Goal: Task Accomplishment & Management: Use online tool/utility

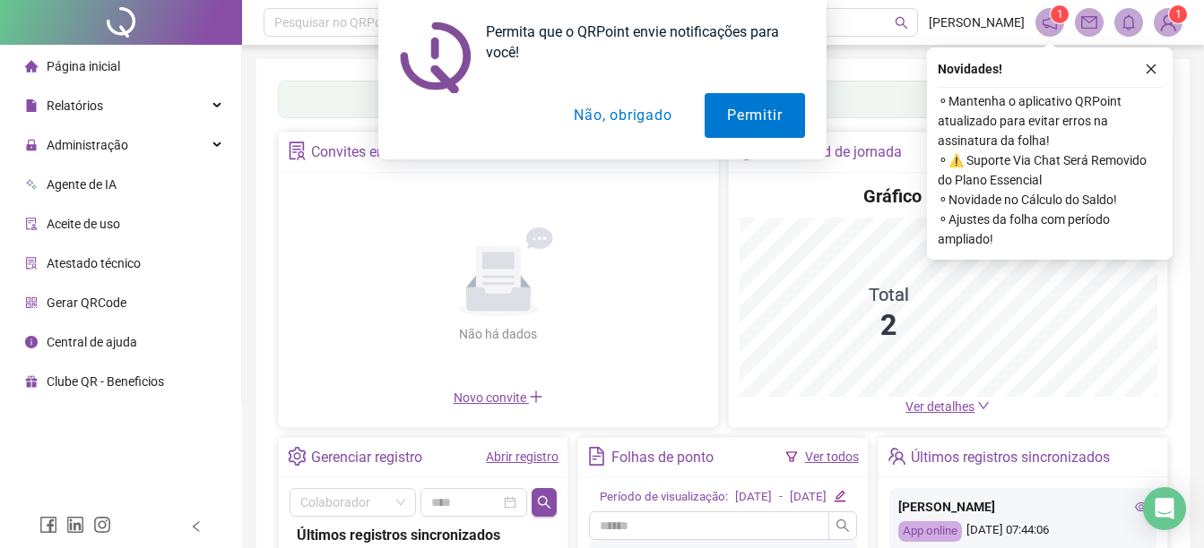
click at [634, 129] on div "Permita que o QRPoint envie notificações para você! Permitir Não, obrigado" at bounding box center [602, 80] width 1204 height 160
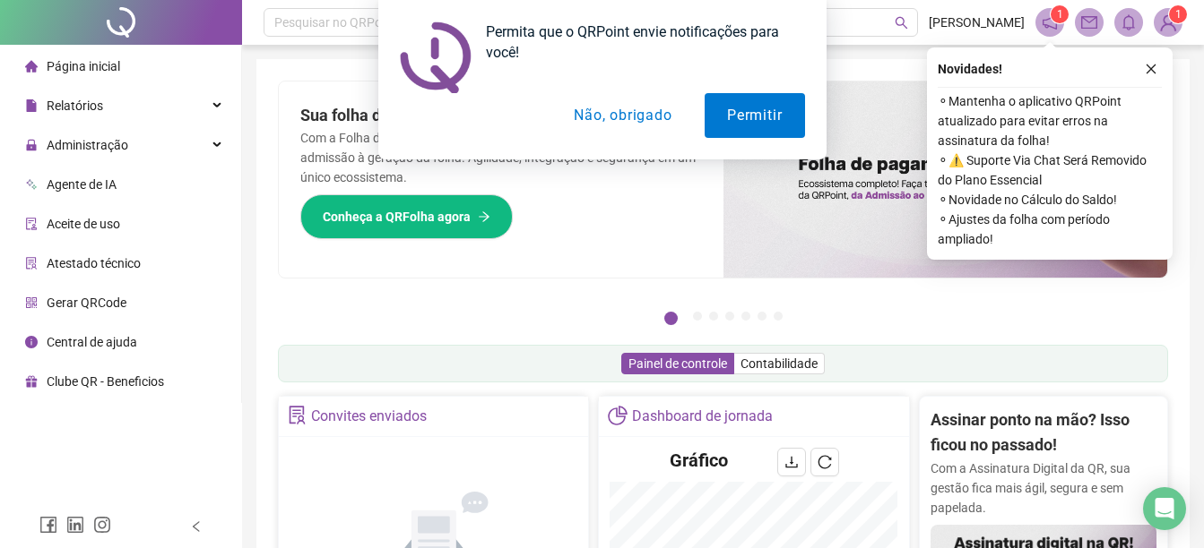
click at [626, 119] on button "Não, obrigado" at bounding box center [622, 115] width 142 height 45
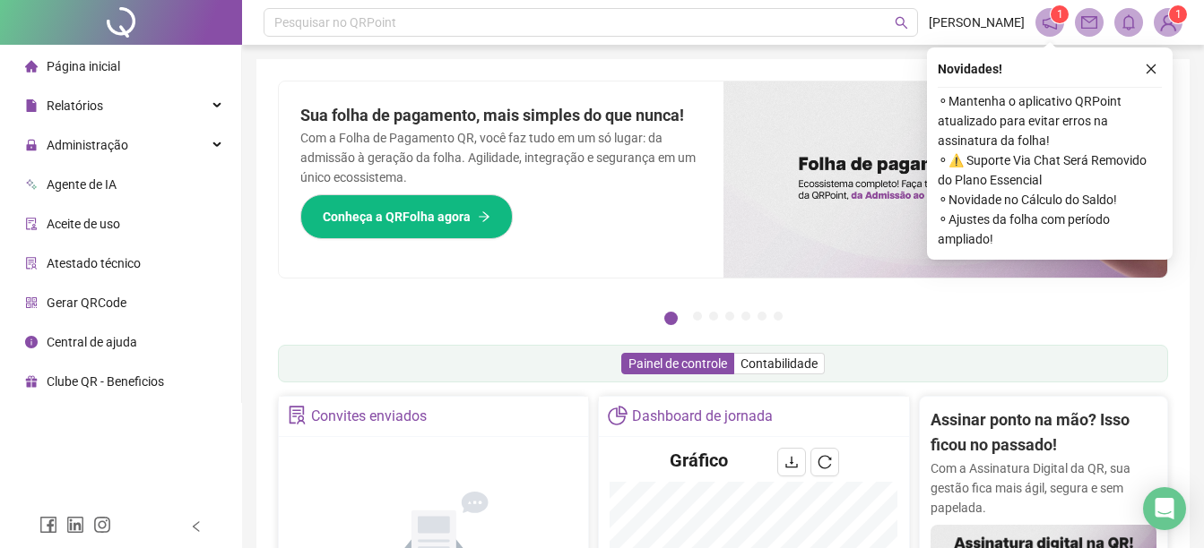
click at [83, 227] on span "Aceite de uso" at bounding box center [83, 224] width 73 height 14
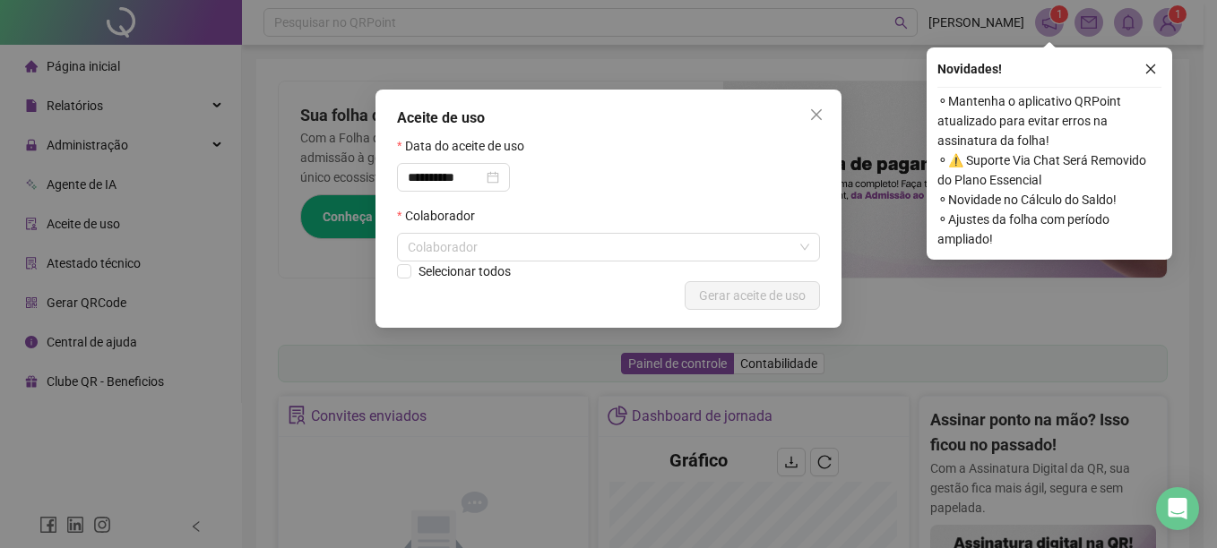
click at [74, 155] on div "**********" at bounding box center [608, 274] width 1217 height 548
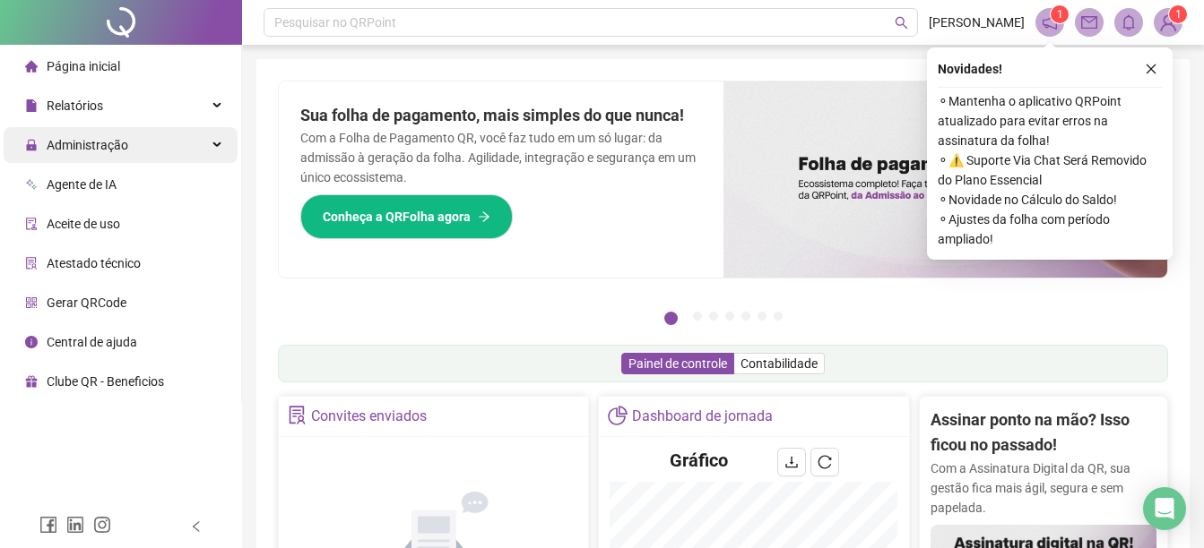
click at [104, 154] on span "Administração" at bounding box center [76, 145] width 103 height 36
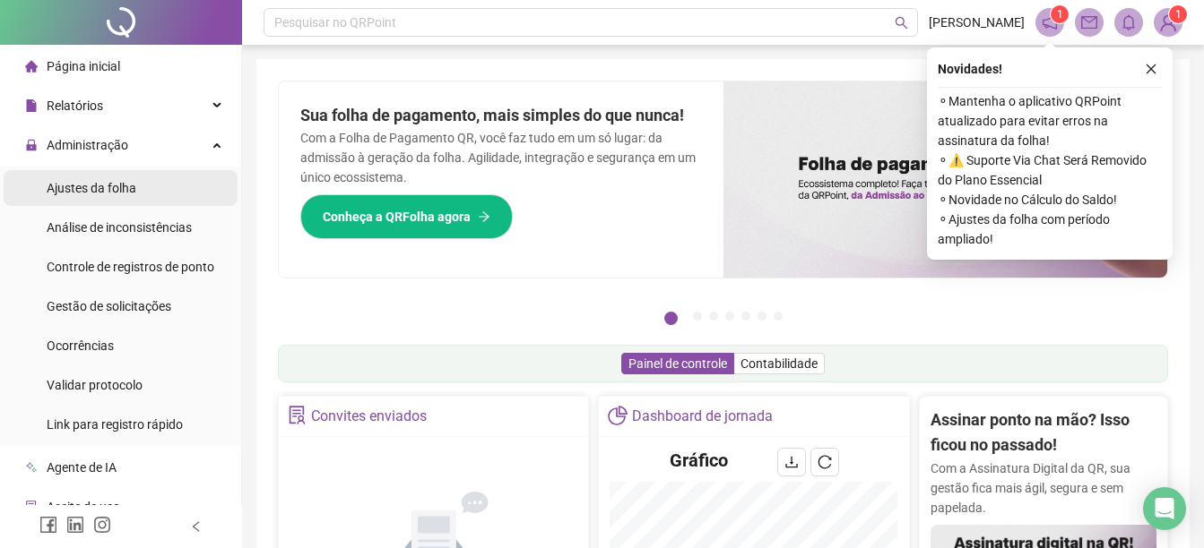
click at [111, 188] on span "Ajustes da folha" at bounding box center [92, 188] width 90 height 14
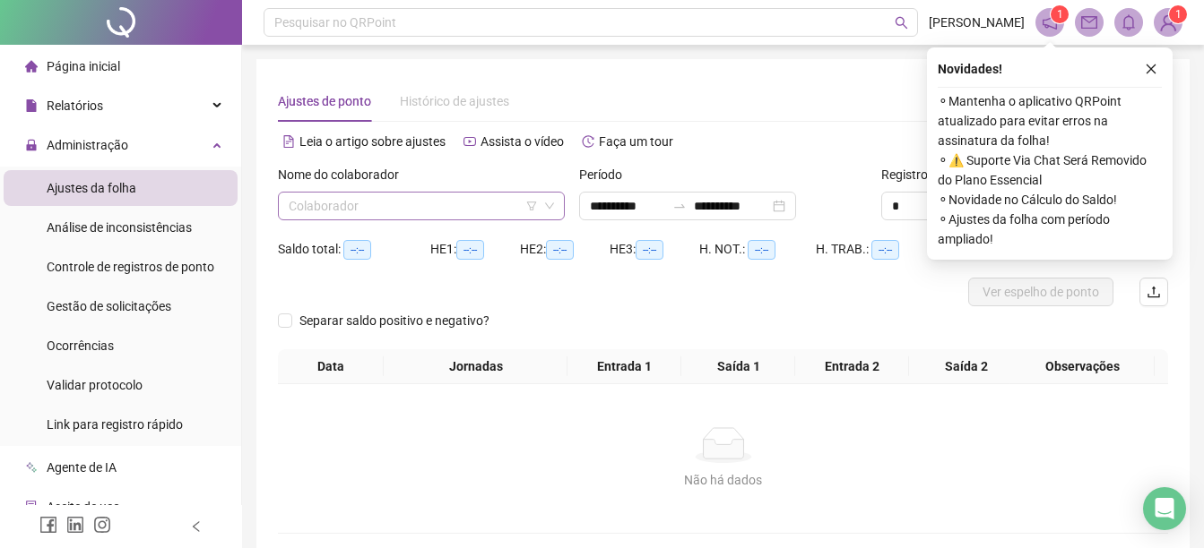
click at [321, 215] on input "search" at bounding box center [413, 206] width 249 height 27
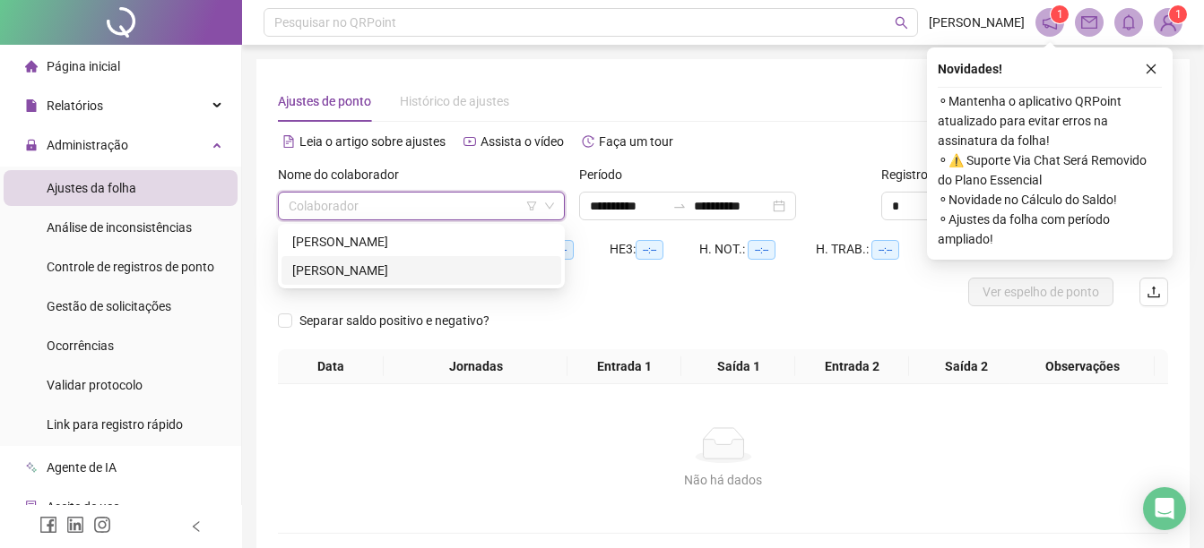
click at [339, 268] on div "[PERSON_NAME]" at bounding box center [421, 271] width 258 height 20
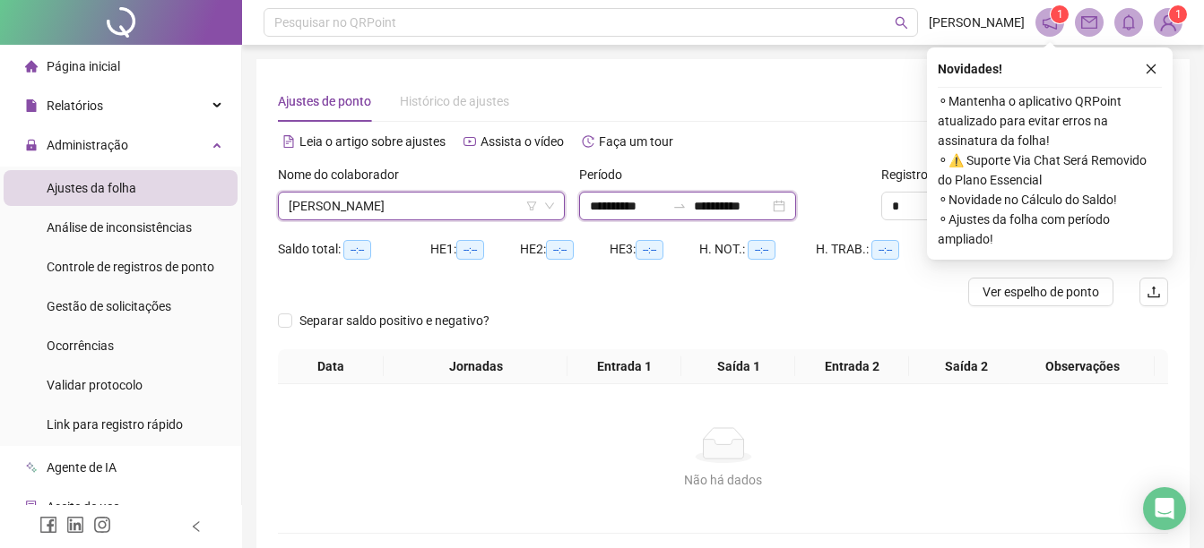
click at [665, 207] on input "**********" at bounding box center [627, 206] width 75 height 20
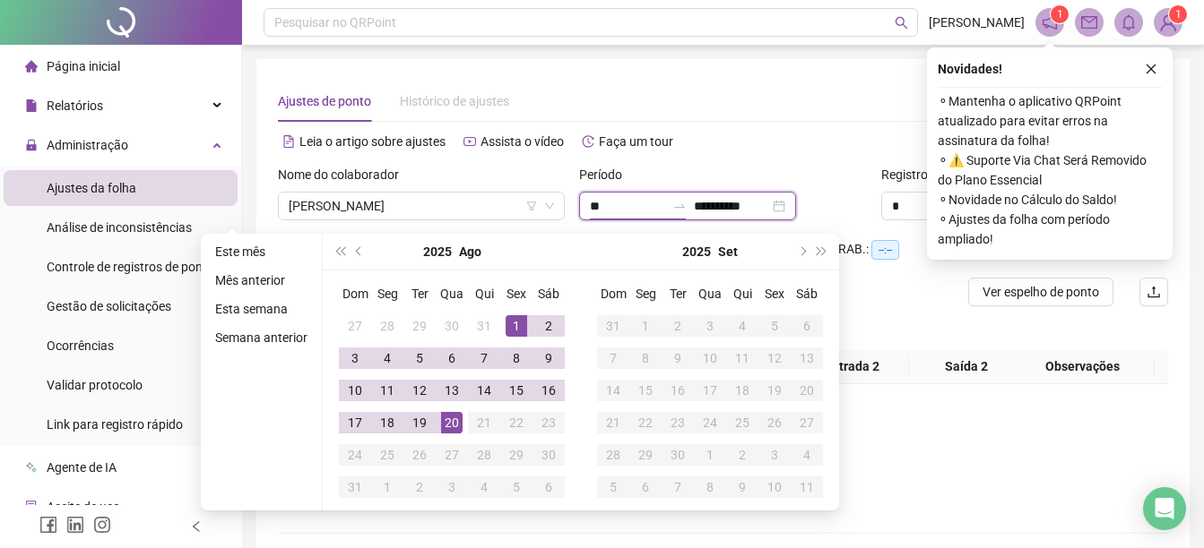
type input "*"
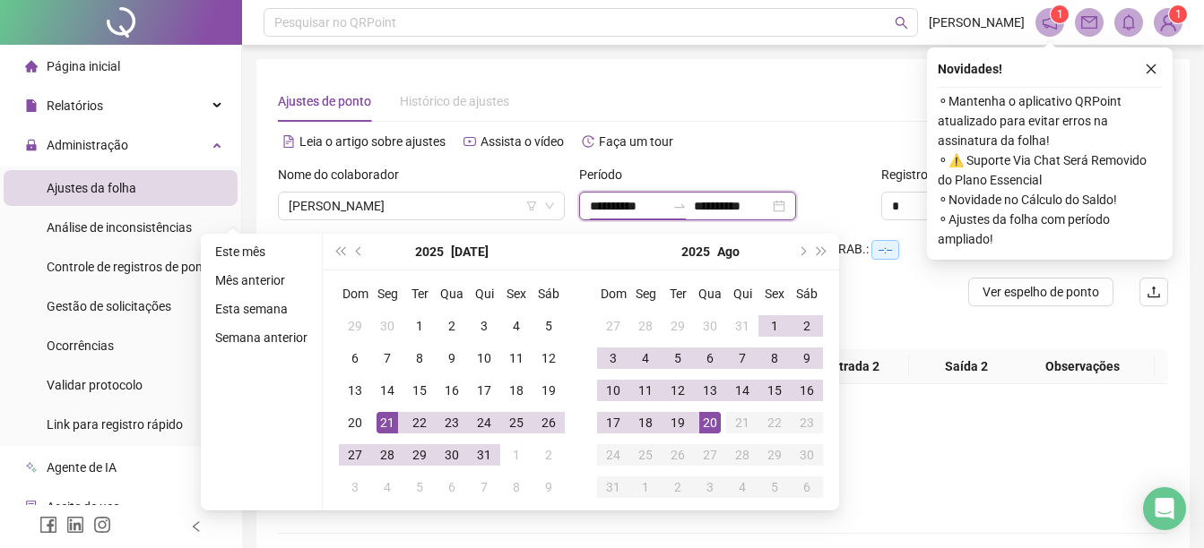
type input "**********"
click at [764, 207] on input "**********" at bounding box center [731, 206] width 75 height 20
type input "**********"
click at [682, 430] on div "19" at bounding box center [678, 423] width 22 height 22
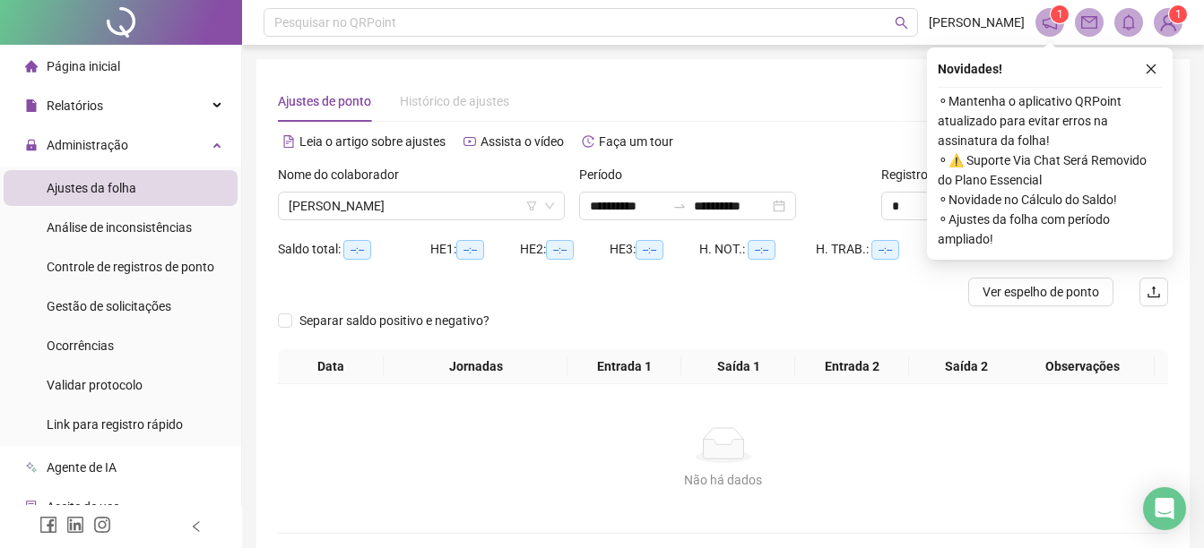
click at [1141, 74] on button "button" at bounding box center [1151, 69] width 22 height 22
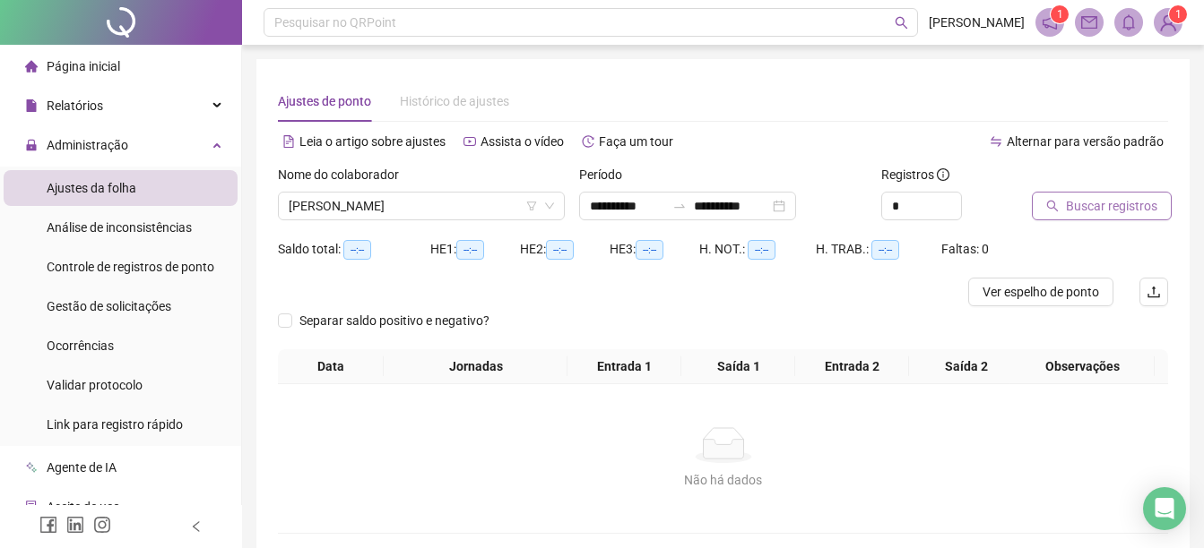
click at [1083, 208] on span "Buscar registros" at bounding box center [1111, 206] width 91 height 20
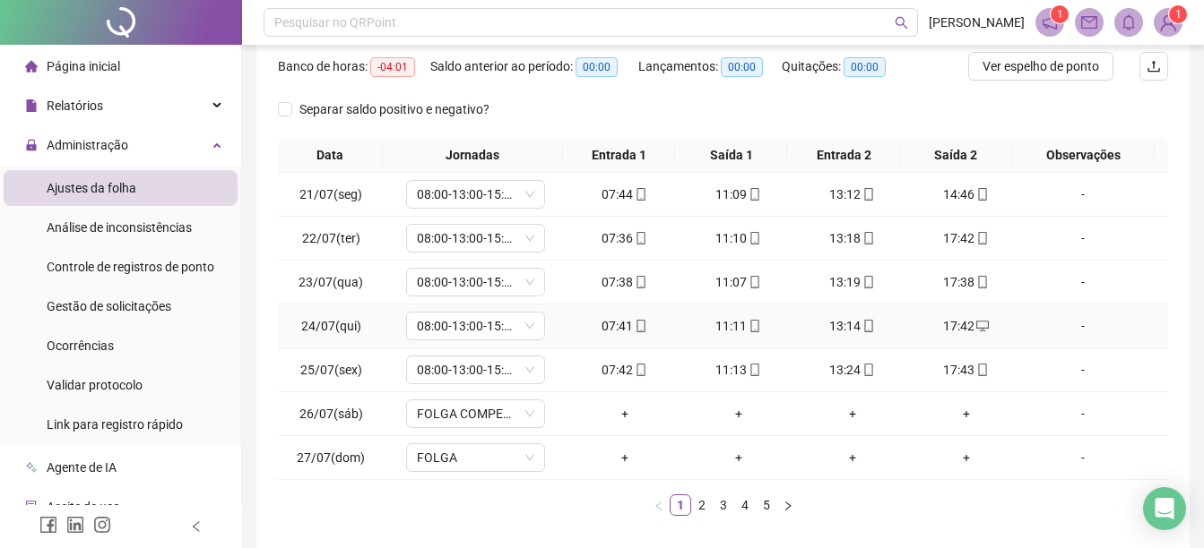
scroll to position [349, 0]
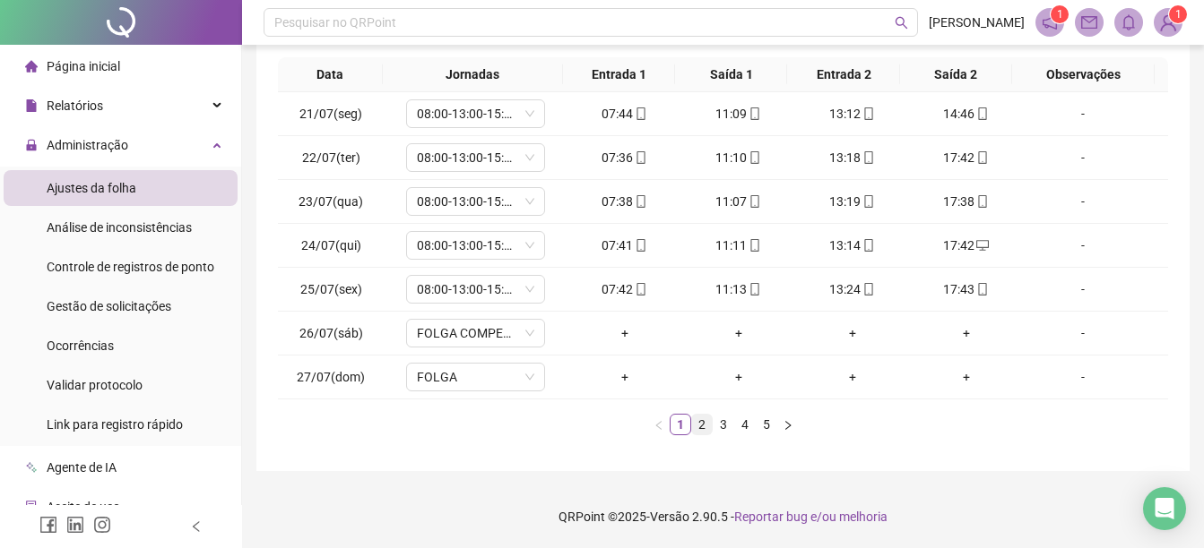
click at [704, 419] on link "2" at bounding box center [702, 425] width 20 height 20
click at [725, 425] on link "3" at bounding box center [723, 425] width 20 height 20
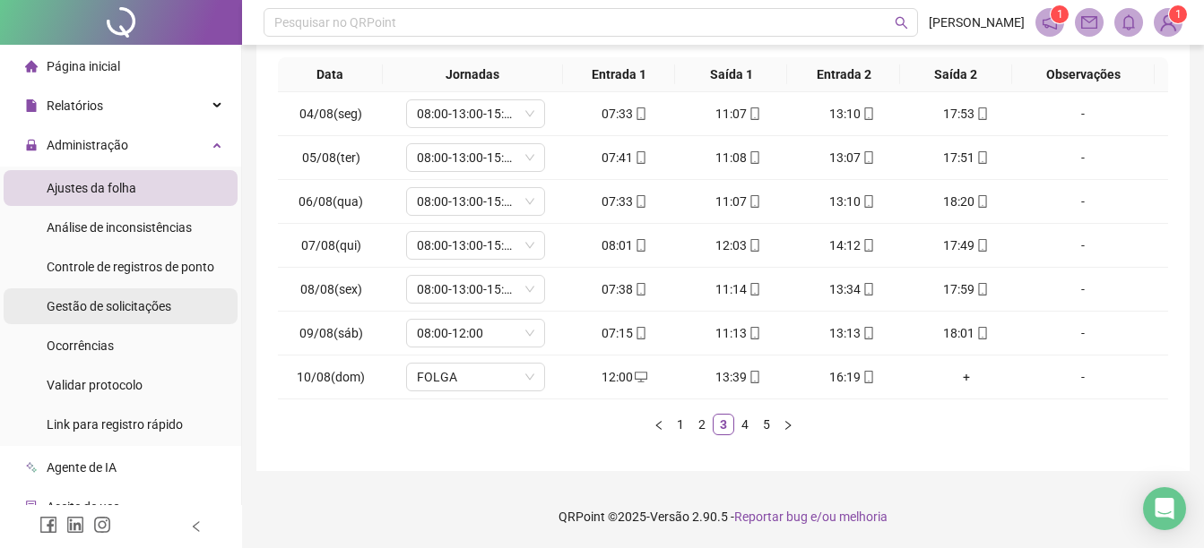
click at [99, 312] on span "Gestão de solicitações" at bounding box center [109, 306] width 125 height 14
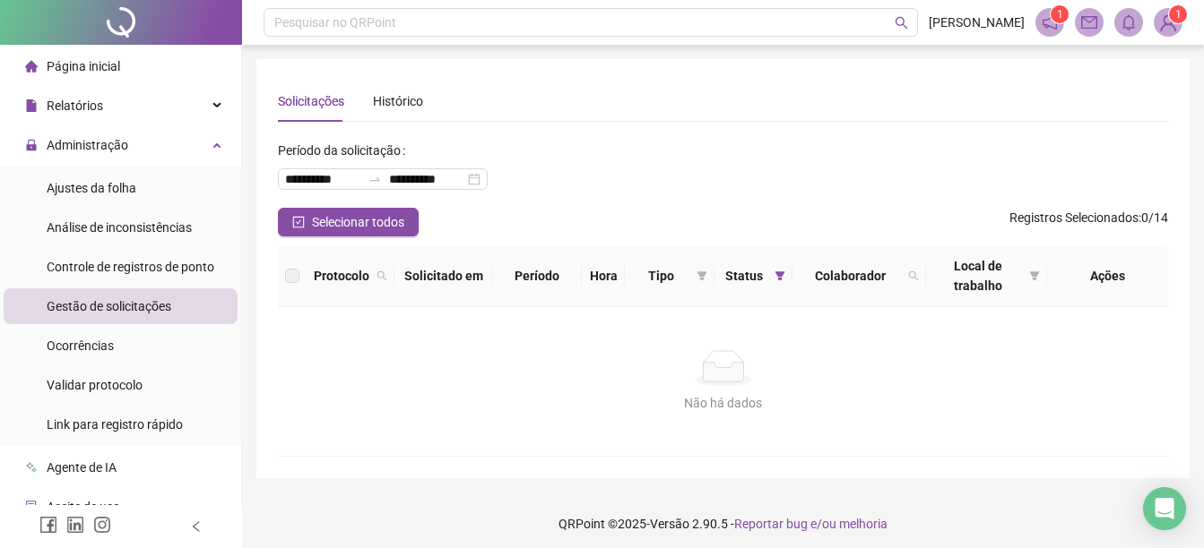
click at [1112, 275] on div "Ações" at bounding box center [1107, 276] width 107 height 20
click at [168, 315] on div "Gestão de solicitações" at bounding box center [109, 307] width 125 height 36
click at [101, 193] on span "Ajustes da folha" at bounding box center [92, 188] width 90 height 14
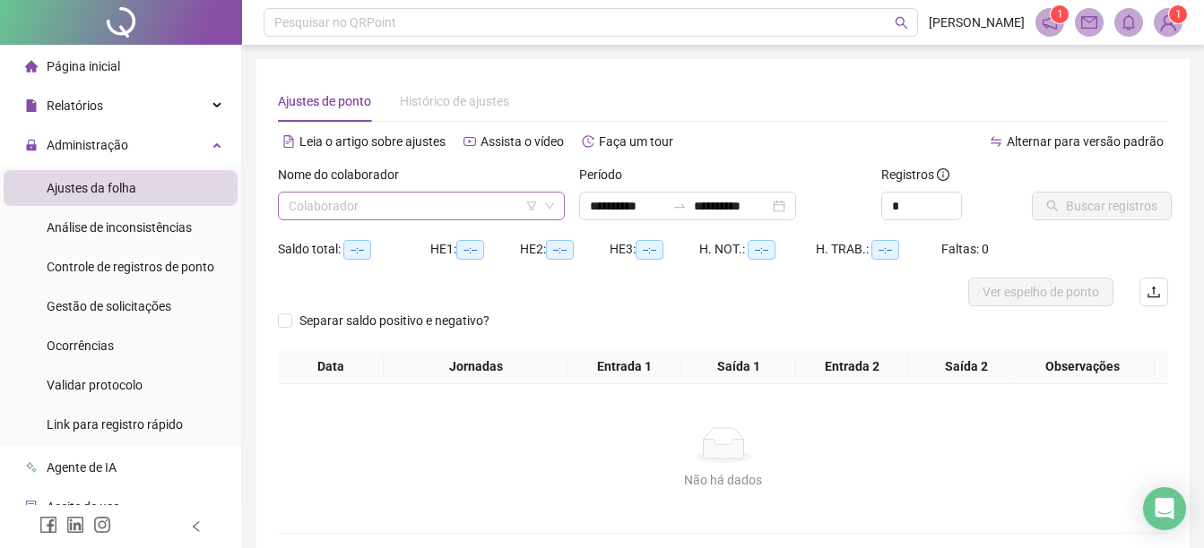
click at [540, 208] on span at bounding box center [421, 206] width 265 height 27
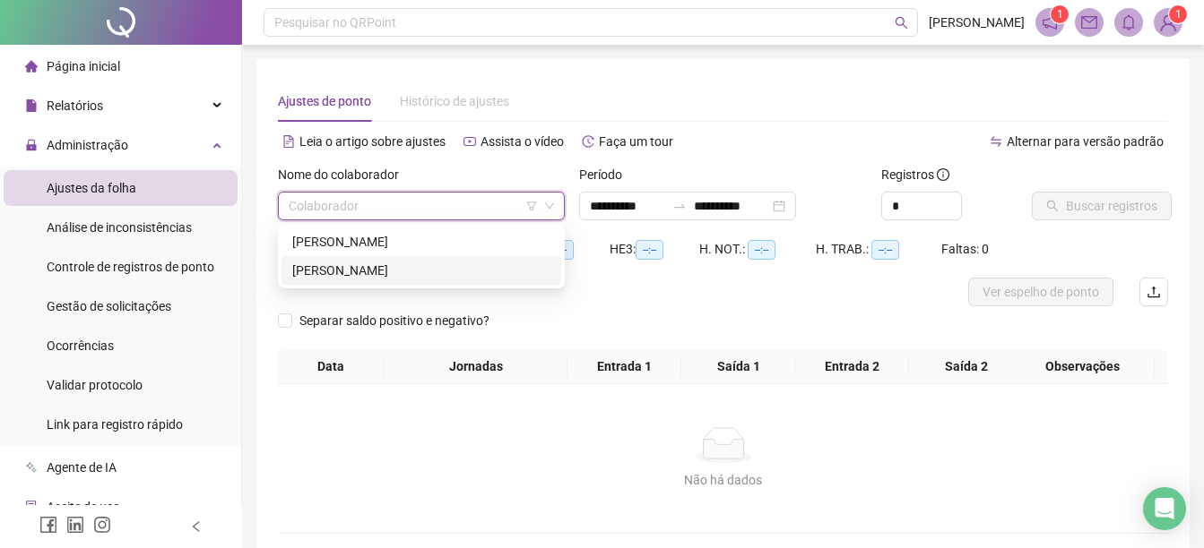
click at [469, 264] on div "[PERSON_NAME]" at bounding box center [421, 271] width 258 height 20
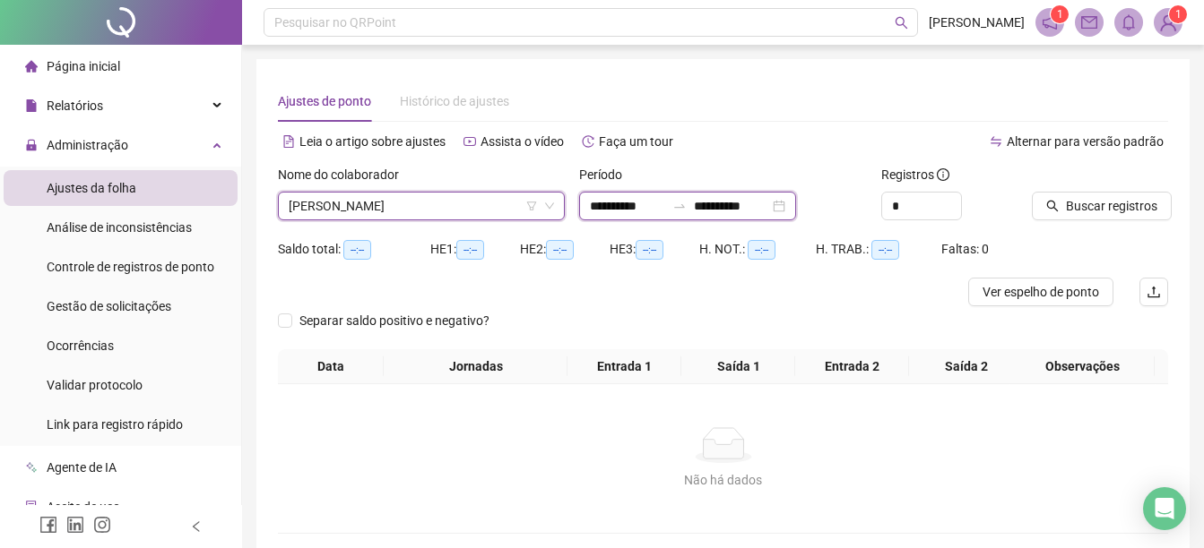
click at [651, 203] on input "**********" at bounding box center [627, 206] width 75 height 20
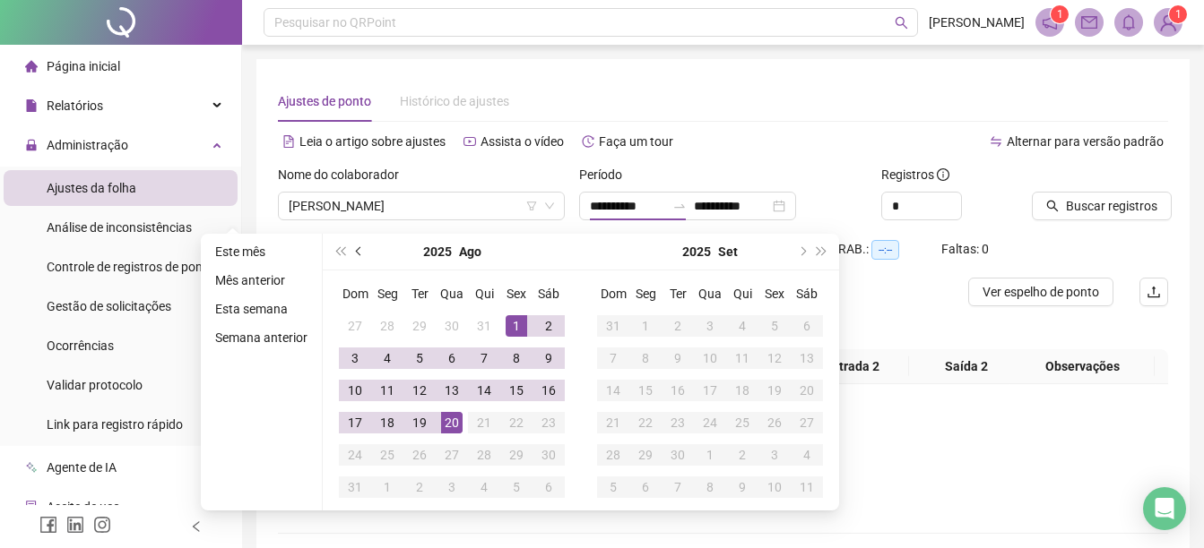
click at [356, 247] on button "prev-year" at bounding box center [359, 252] width 20 height 36
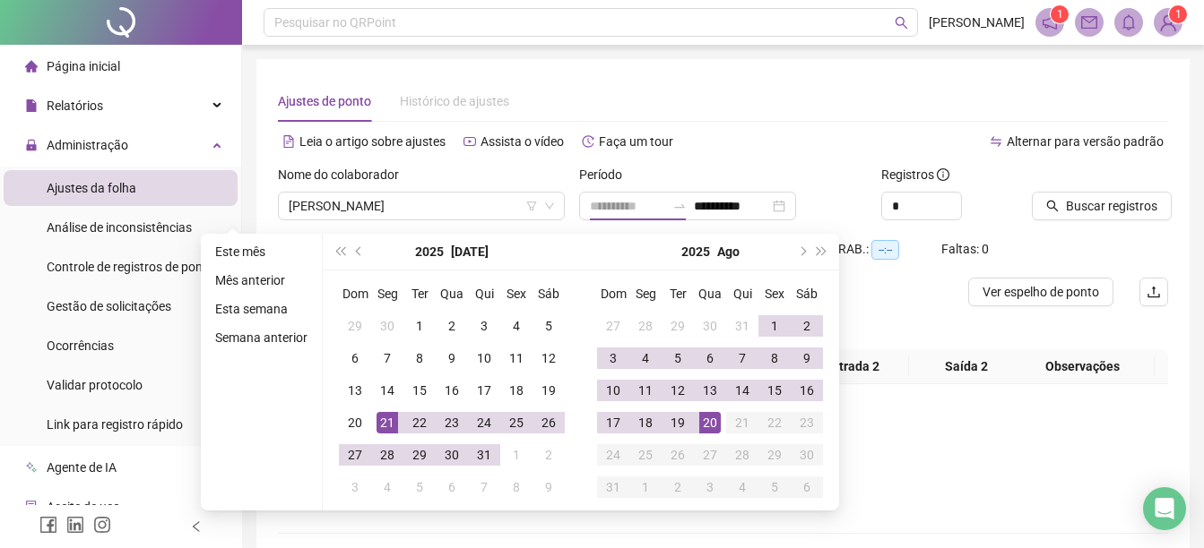
type input "**********"
click at [388, 427] on div "21" at bounding box center [387, 423] width 22 height 22
type input "**********"
click at [686, 420] on div "19" at bounding box center [678, 423] width 22 height 22
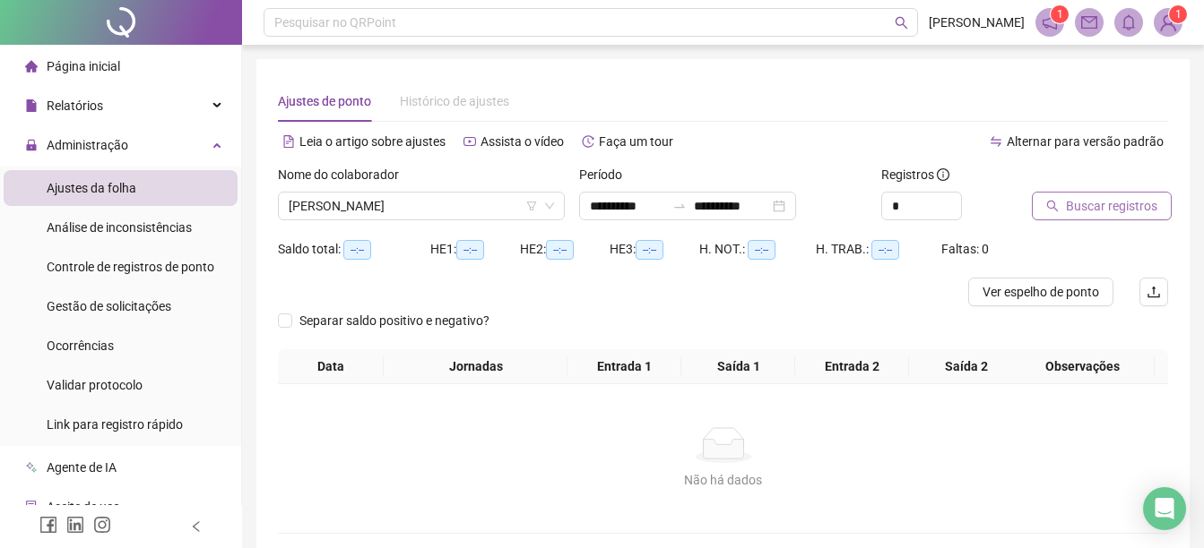
click at [1090, 210] on span "Buscar registros" at bounding box center [1111, 206] width 91 height 20
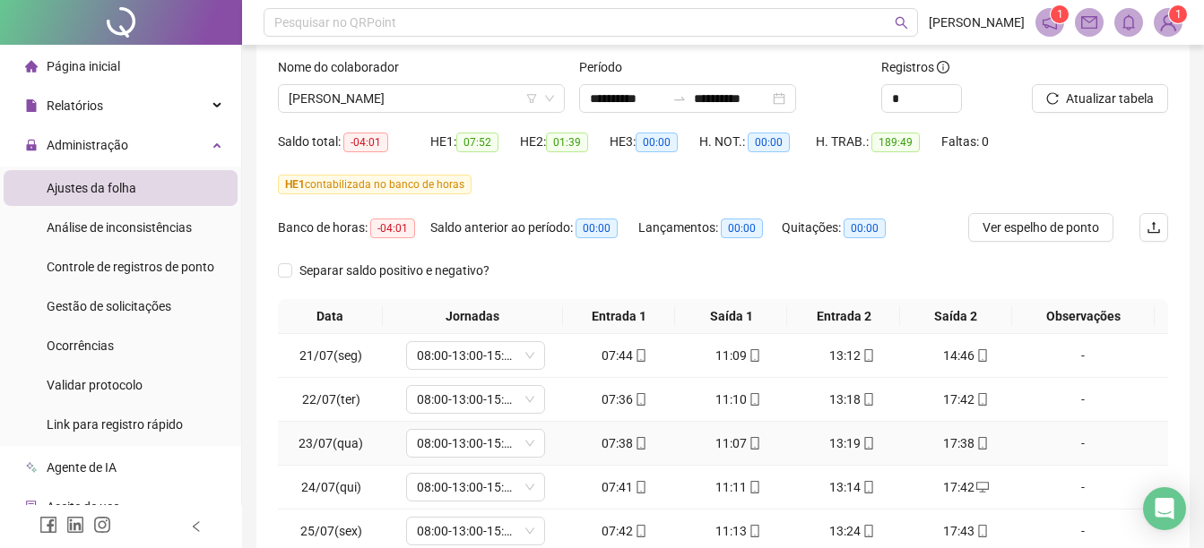
scroll to position [349, 0]
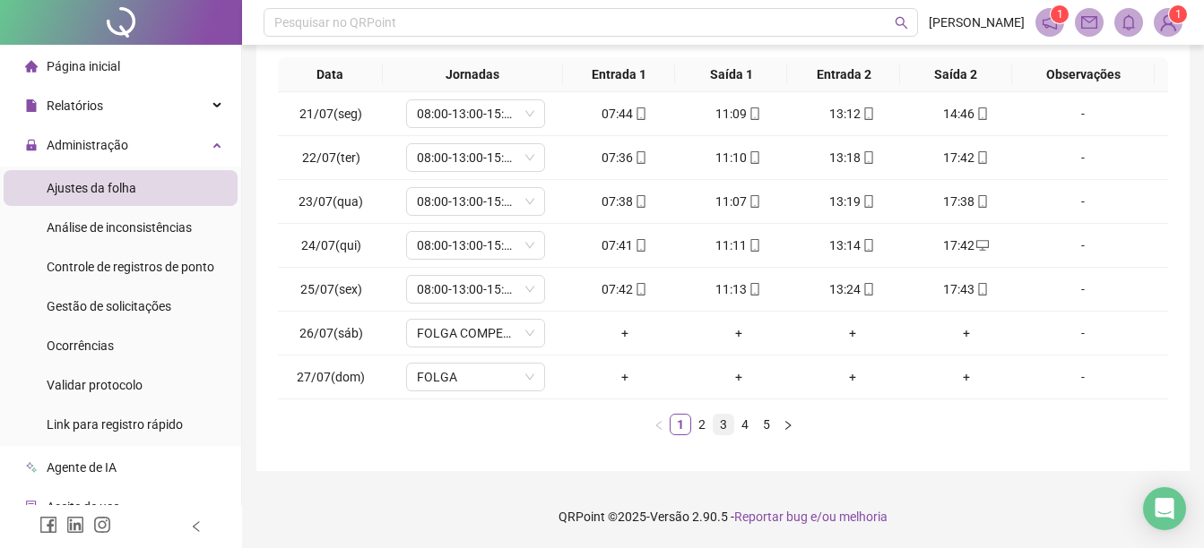
click at [720, 421] on link "3" at bounding box center [723, 425] width 20 height 20
click at [740, 424] on link "4" at bounding box center [745, 425] width 20 height 20
click at [763, 425] on link "5" at bounding box center [766, 425] width 20 height 20
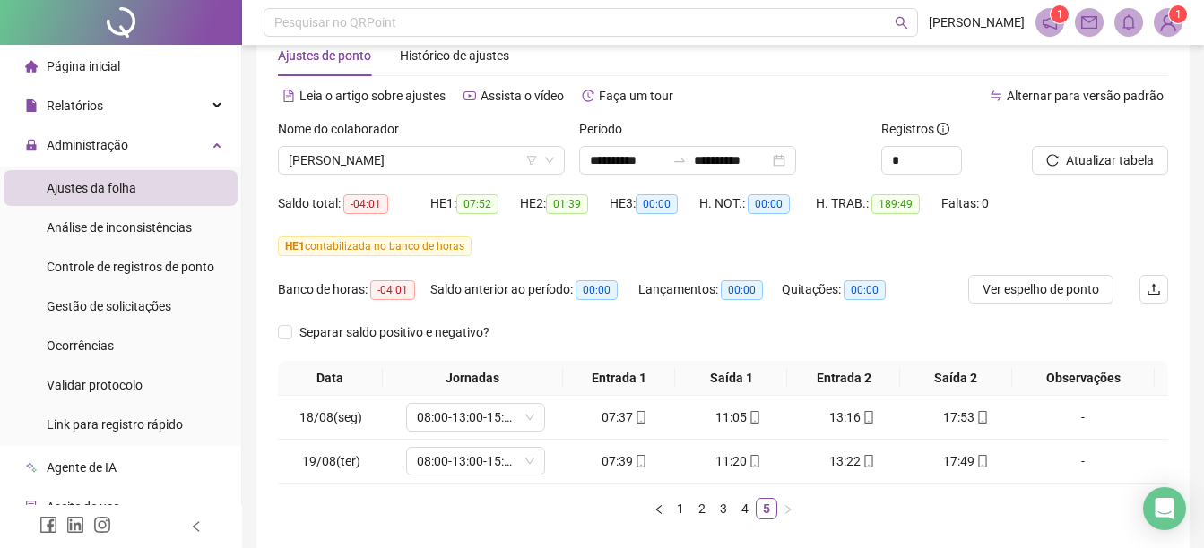
scroll to position [40, 0]
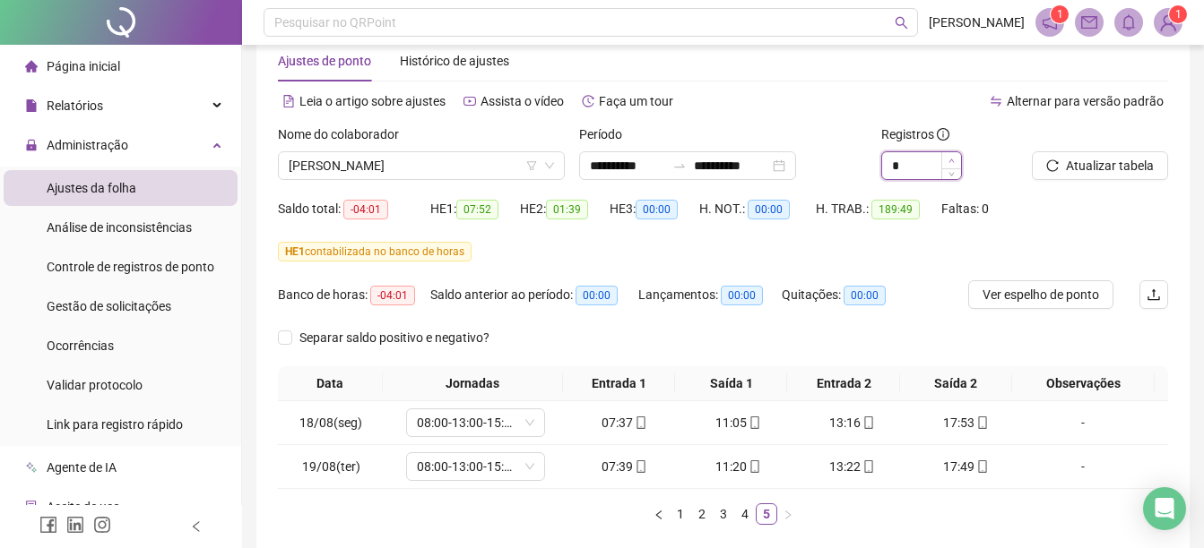
click at [945, 159] on span "Increase Value" at bounding box center [951, 160] width 20 height 16
type input "*"
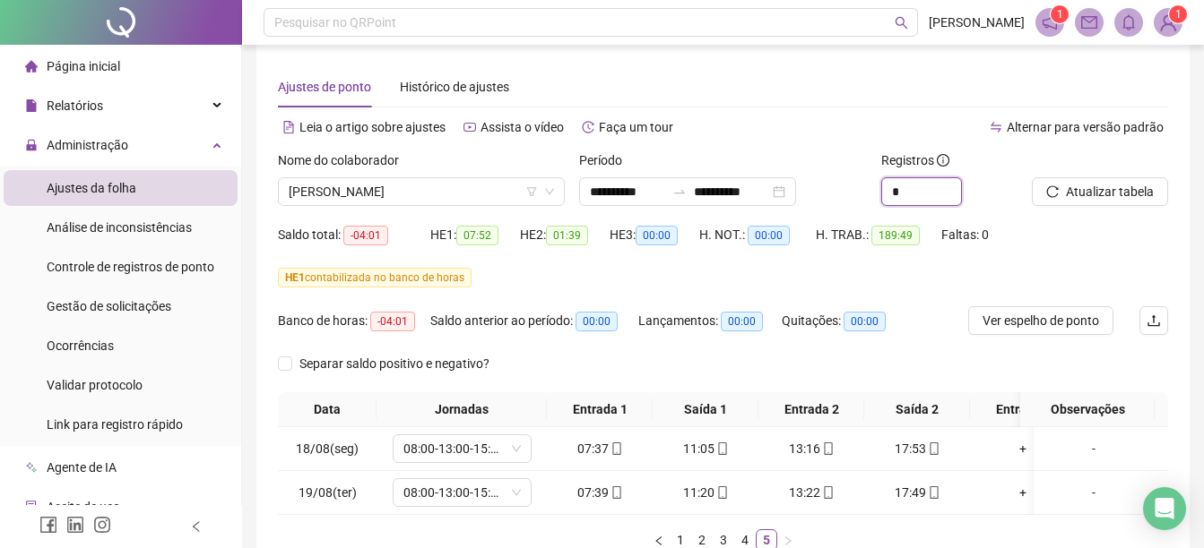
scroll to position [0, 0]
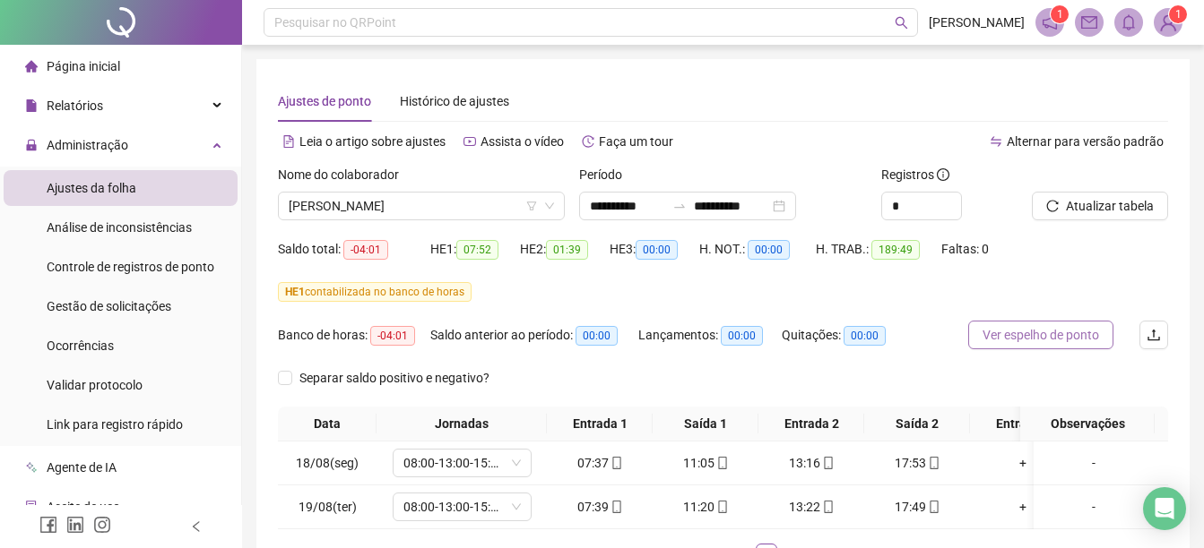
click at [1034, 339] on span "Ver espelho de ponto" at bounding box center [1040, 335] width 116 height 20
